Goal: Information Seeking & Learning: Learn about a topic

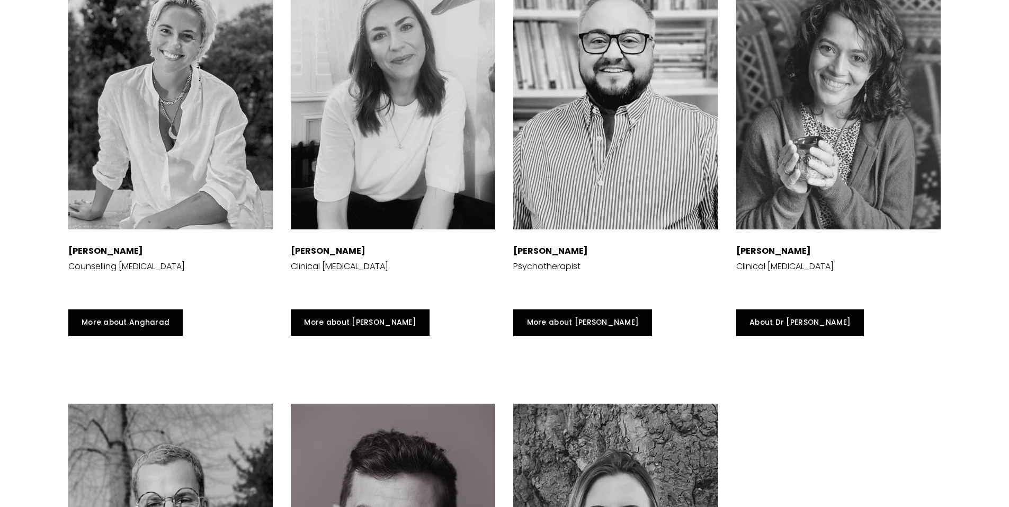
scroll to position [2912, 0]
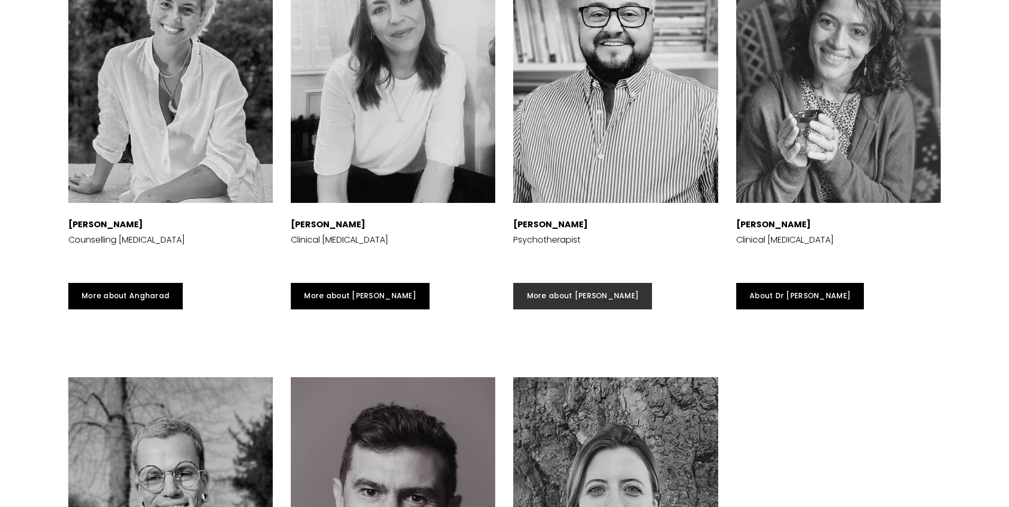
click at [565, 309] on link "More about [PERSON_NAME]" at bounding box center [582, 296] width 139 height 26
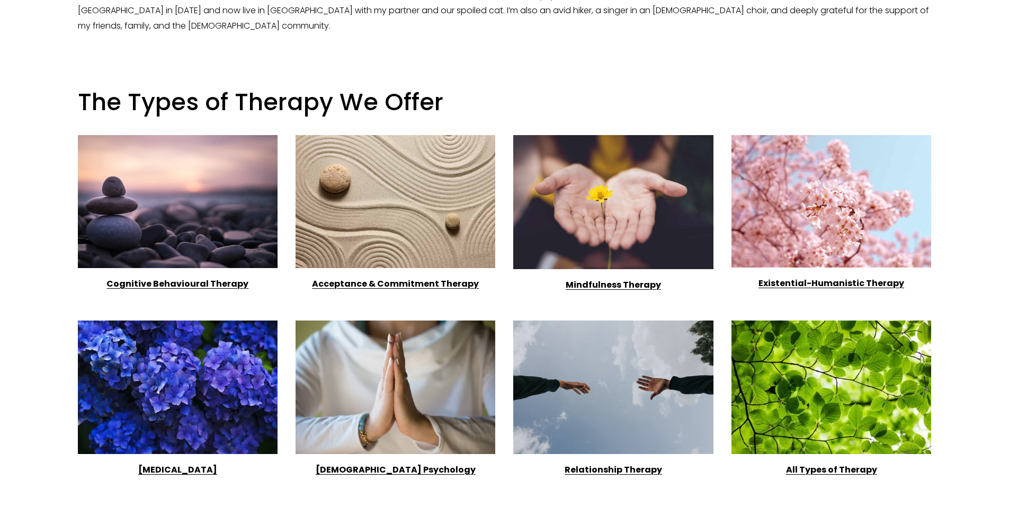
scroll to position [741, 0]
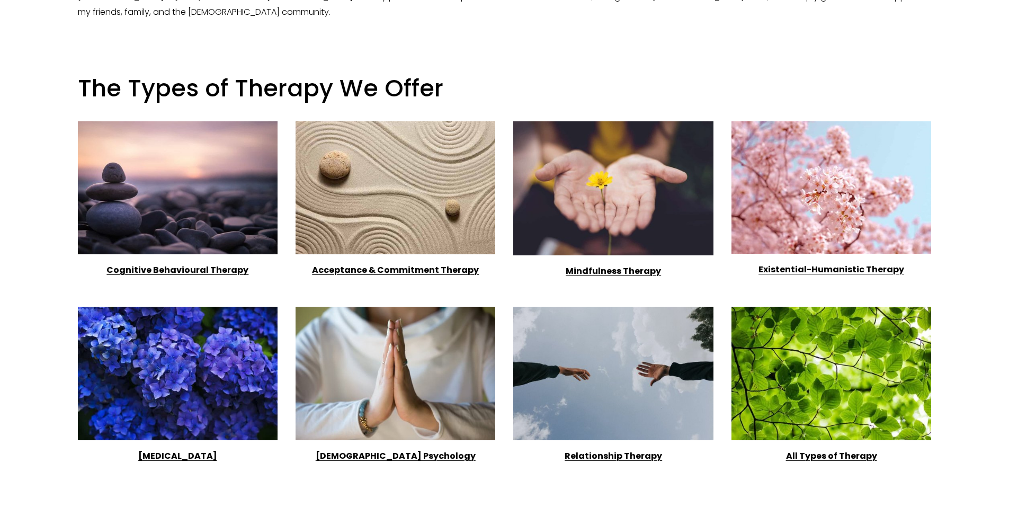
click at [178, 267] on strong "Cognitive Behavioural Therapy" at bounding box center [177, 270] width 142 height 12
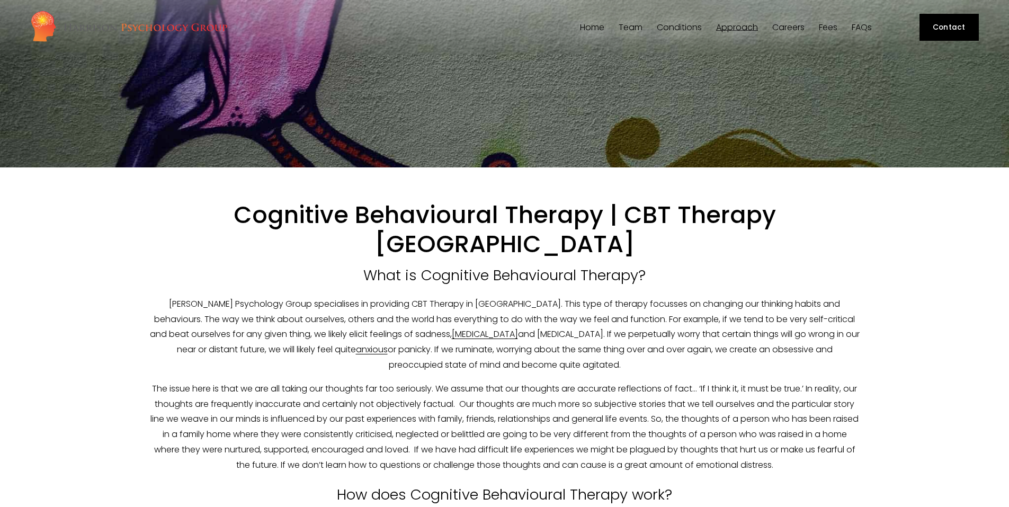
click at [827, 28] on link "Fees" at bounding box center [828, 27] width 19 height 10
